Goal: Check status: Check status

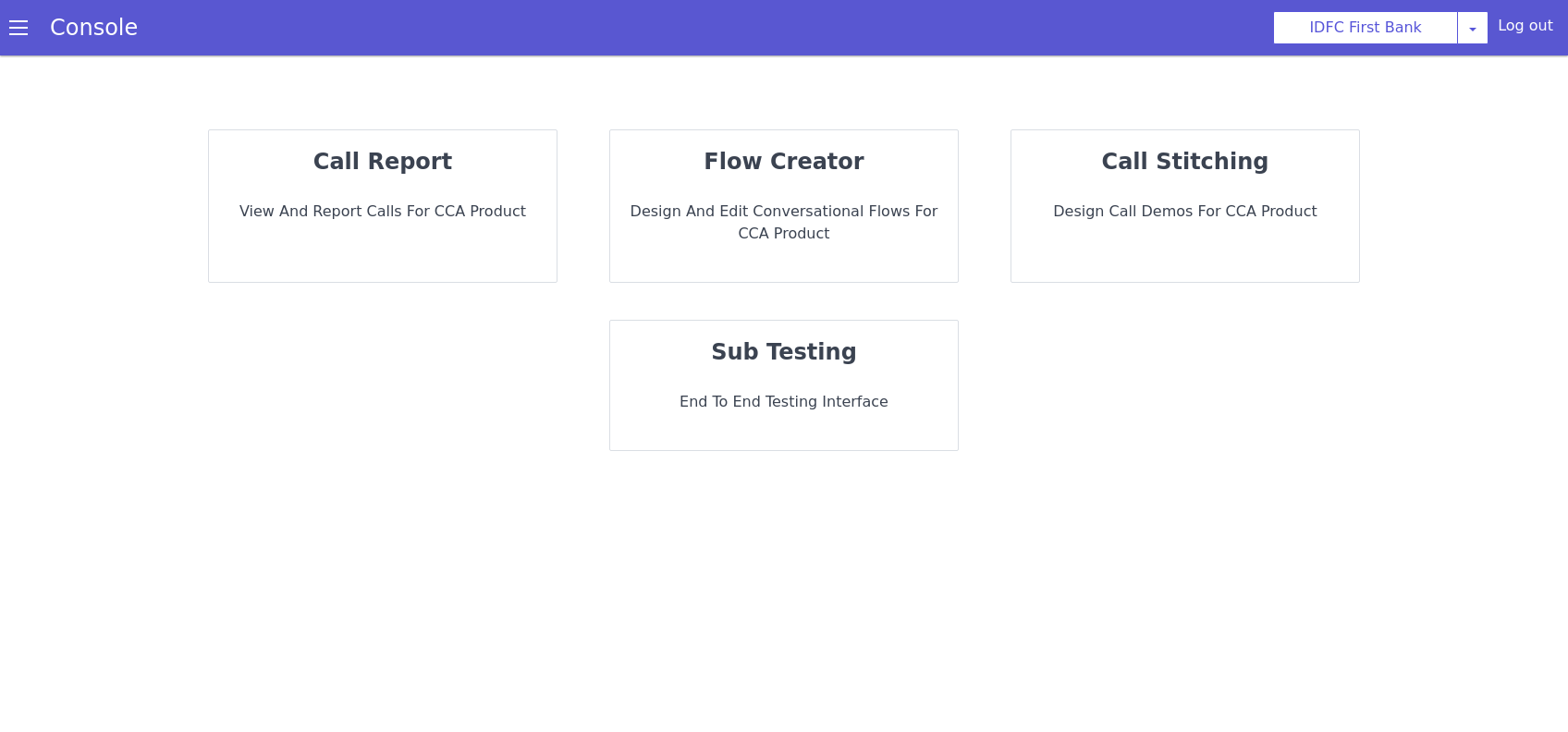
click at [533, 154] on p "call report" at bounding box center [405, 122] width 320 height 65
click at [413, 199] on div "call report View and report calls for CCA Product" at bounding box center [382, 207] width 348 height 152
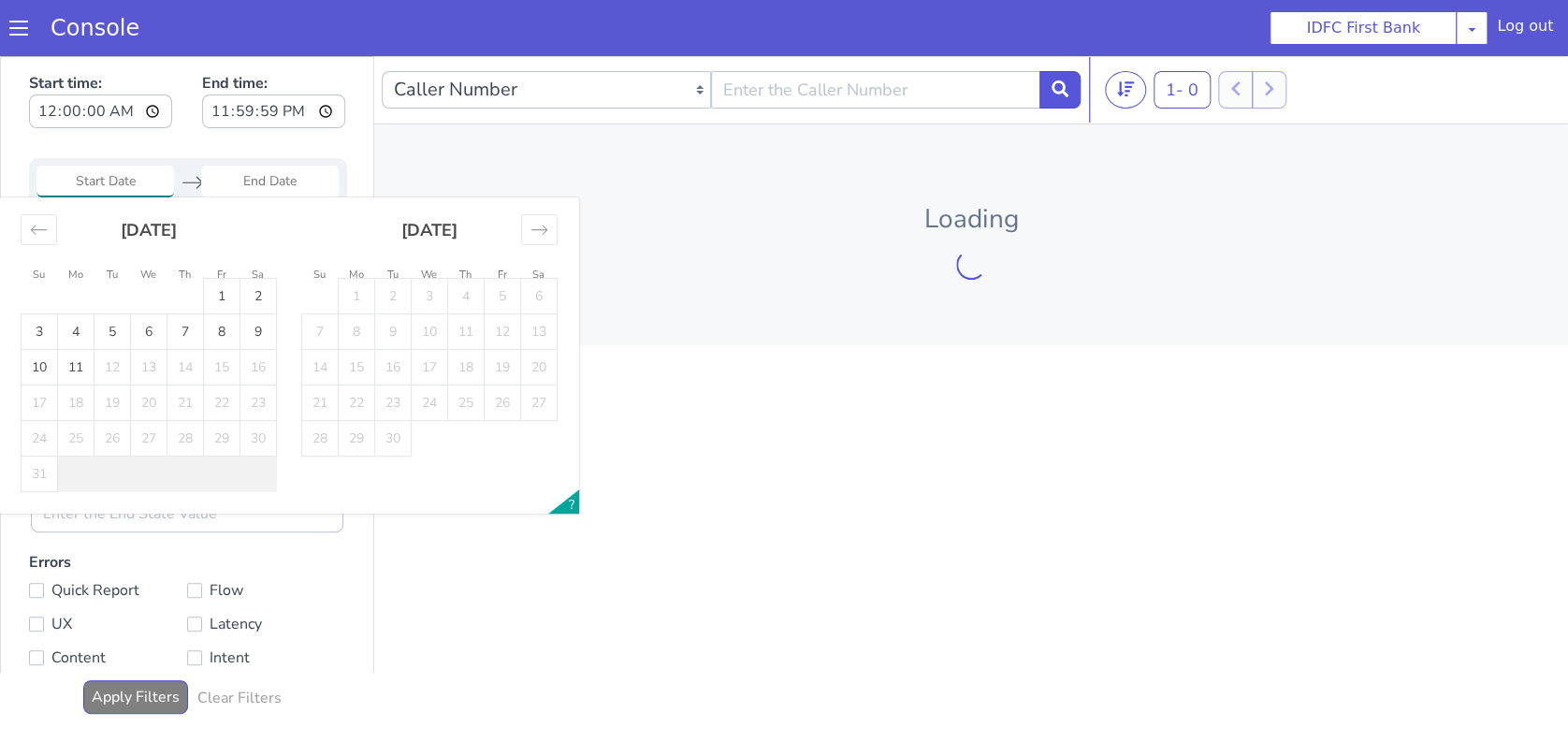
click at [1506, 149] on td "11" at bounding box center [1517, 152] width 36 height 36
type input "11 Aug 2025"
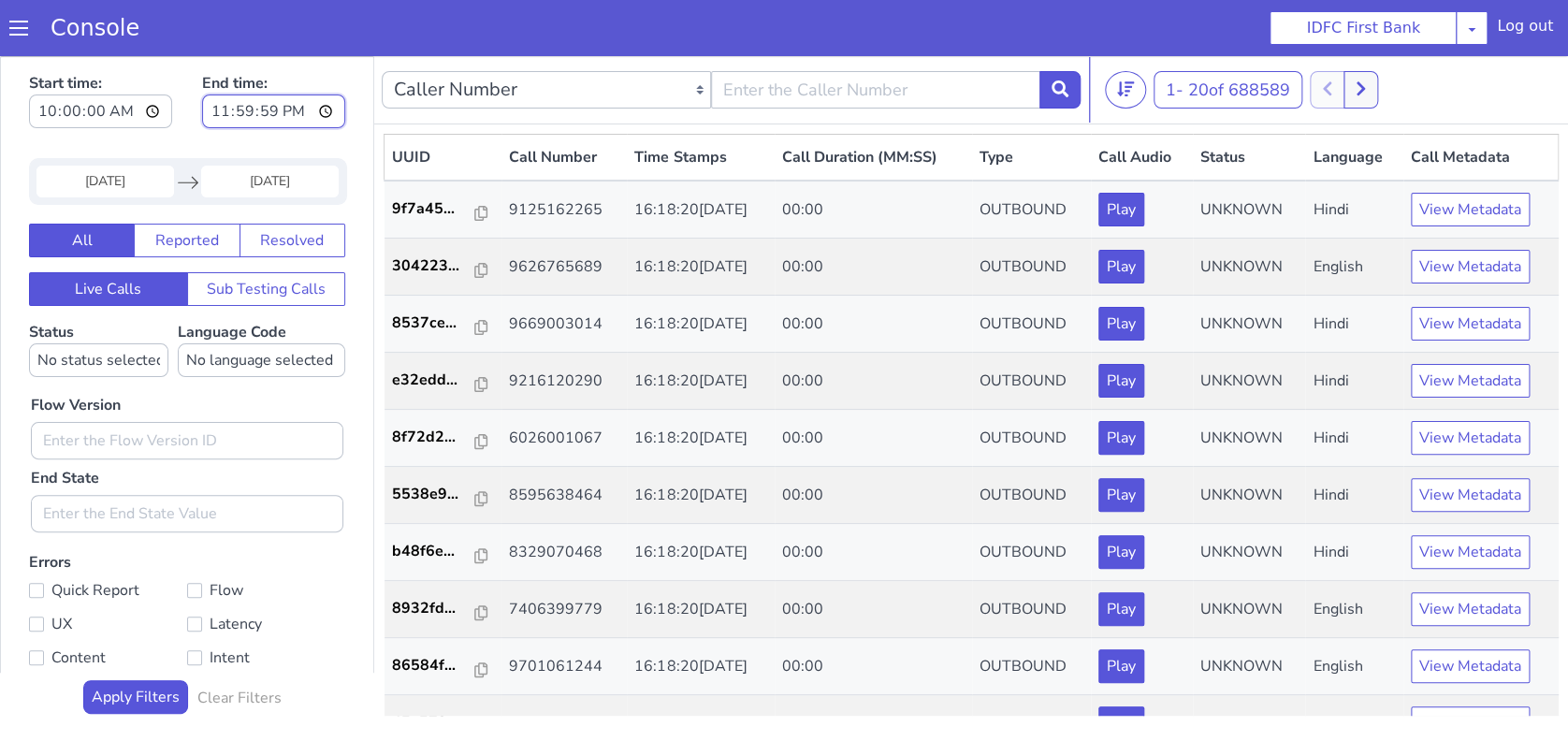
type input "10:00:00"
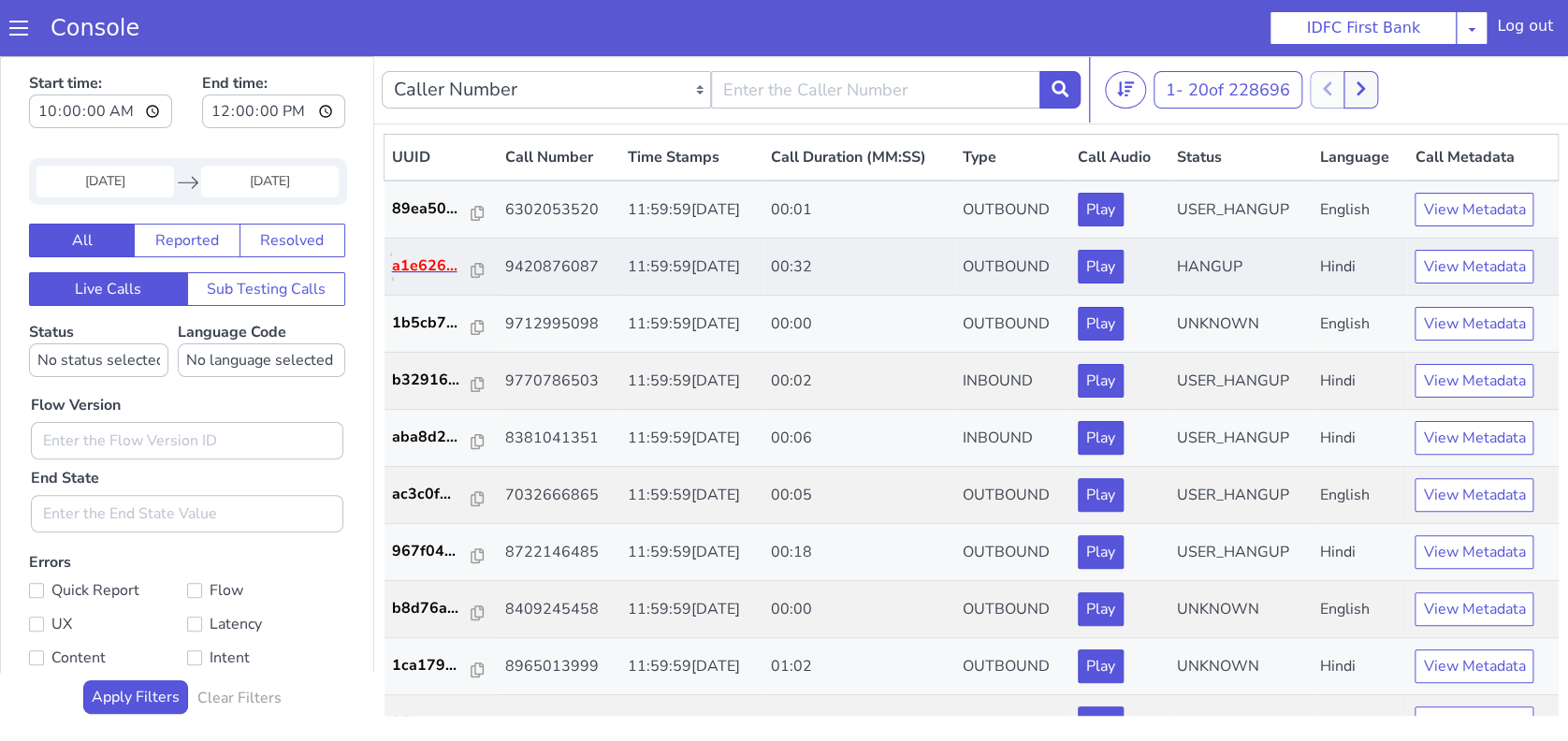
type input "12:00:00"
